Goal: Understand process/instructions: Learn about a topic

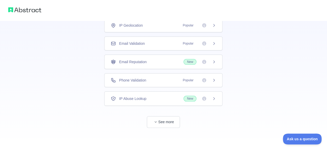
scroll to position [42, 0]
click at [165, 122] on button "See more" at bounding box center [163, 122] width 33 height 12
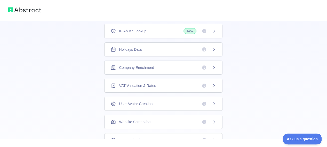
scroll to position [110, 0]
click at [169, 47] on div "Holidays Data" at bounding box center [163, 48] width 105 height 5
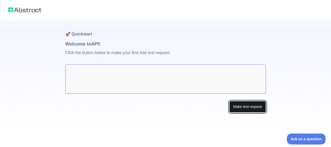
click at [255, 107] on button "Make test request" at bounding box center [247, 107] width 36 height 12
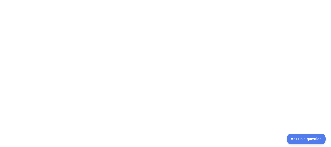
click at [140, 51] on div at bounding box center [165, 73] width 331 height 147
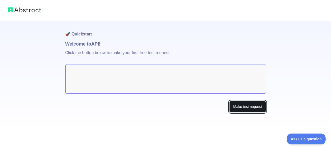
click at [238, 107] on button "Make test request" at bounding box center [247, 107] width 36 height 12
click at [250, 106] on button "Make test request" at bounding box center [247, 107] width 36 height 12
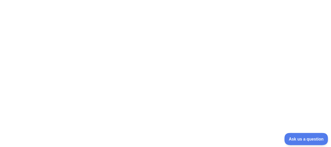
click at [312, 138] on span "Ask us a question" at bounding box center [303, 138] width 39 height 4
click at [310, 137] on span "Ask us a question" at bounding box center [306, 139] width 39 height 4
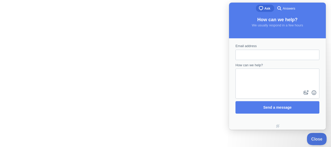
click at [316, 137] on span "Close" at bounding box center [316, 138] width 18 height 4
